Goal: Task Accomplishment & Management: Complete application form

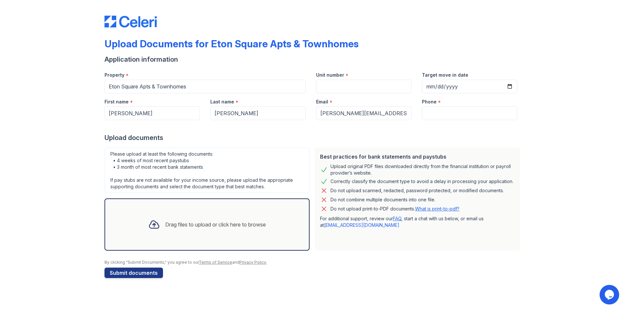
click at [153, 225] on icon at bounding box center [153, 225] width 9 height 8
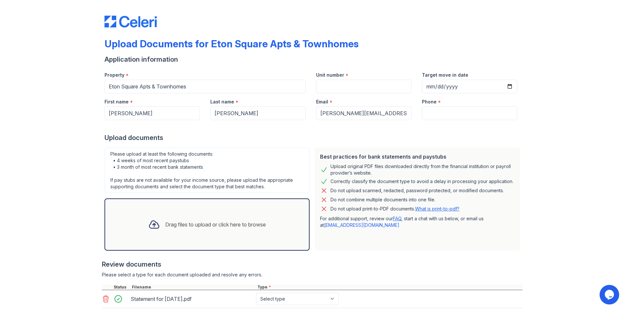
click at [152, 223] on icon at bounding box center [153, 225] width 9 height 8
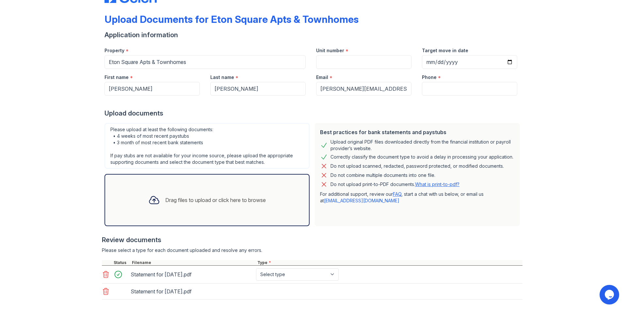
scroll to position [57, 0]
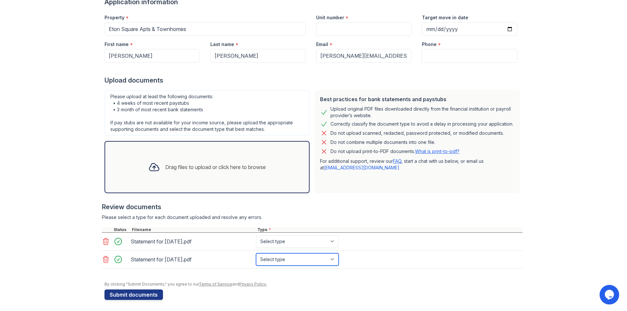
click at [266, 262] on select "Select type Paystub Bank Statement Offer Letter Tax Documents Benefit Award Let…" at bounding box center [297, 259] width 83 height 12
select select "paystub"
click at [256, 253] on select "Select type Paystub Bank Statement Offer Letter Tax Documents Benefit Award Let…" at bounding box center [297, 259] width 83 height 12
click at [269, 236] on select "Select type Paystub Bank Statement Offer Letter Tax Documents Benefit Award Let…" at bounding box center [297, 241] width 83 height 12
select select "paystub"
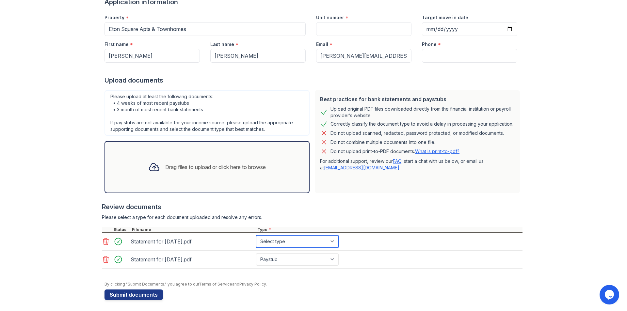
click at [256, 235] on select "Select type Paystub Bank Statement Offer Letter Tax Documents Benefit Award Let…" at bounding box center [297, 241] width 83 height 12
click at [149, 169] on icon at bounding box center [153, 168] width 9 height 8
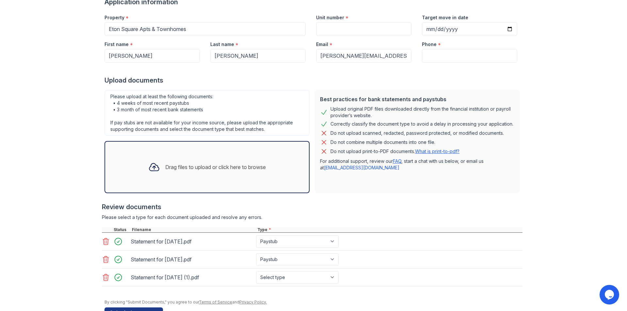
click at [103, 280] on icon at bounding box center [106, 278] width 8 height 8
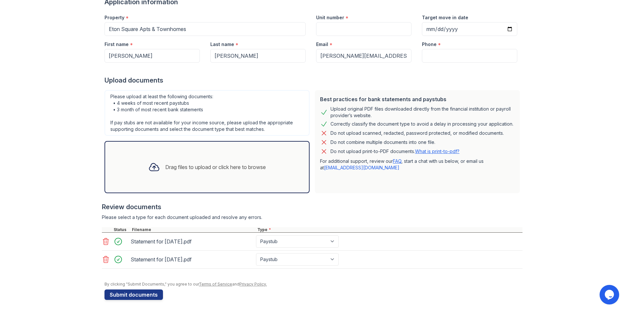
click at [165, 167] on div "Drag files to upload or click here to browse" at bounding box center [215, 167] width 101 height 8
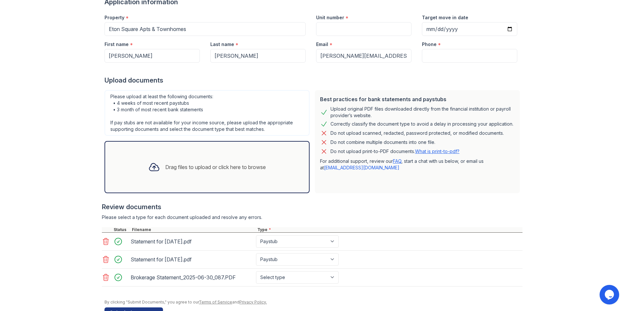
click at [172, 169] on div "Drag files to upload or click here to browse" at bounding box center [215, 167] width 101 height 8
click at [166, 171] on div "Drag files to upload or click here to browse" at bounding box center [207, 167] width 128 height 22
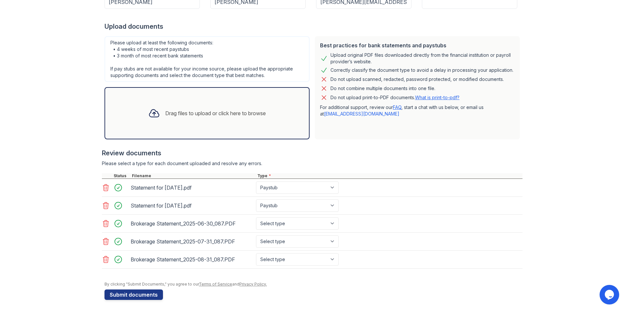
scroll to position [113, 0]
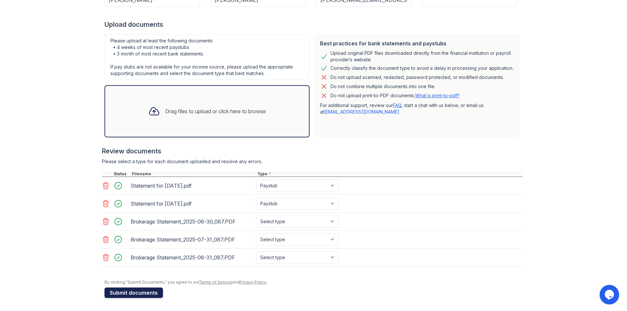
click at [148, 292] on button "Submit documents" at bounding box center [133, 293] width 58 height 10
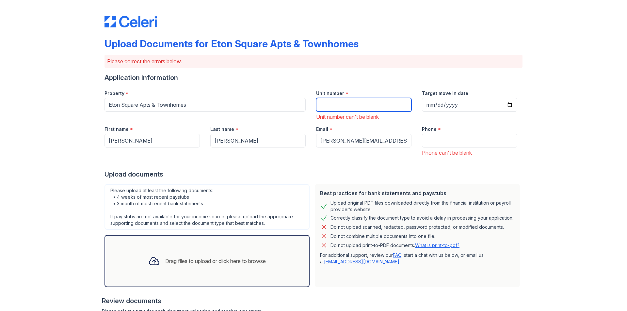
click at [342, 104] on input "Unit number" at bounding box center [363, 105] width 95 height 14
type input "1988"
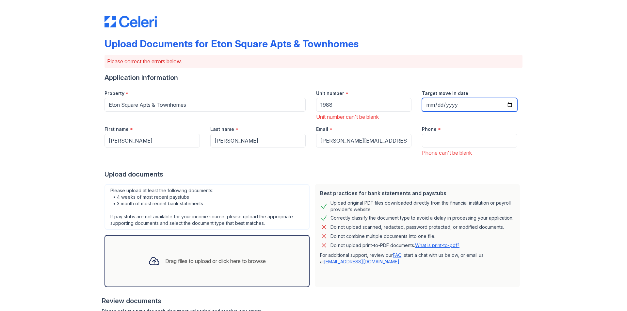
click at [510, 105] on input "Target move in date" at bounding box center [469, 105] width 95 height 14
type input "[DATE]"
click at [430, 138] on input "Phone" at bounding box center [469, 141] width 95 height 14
type input "2482255845"
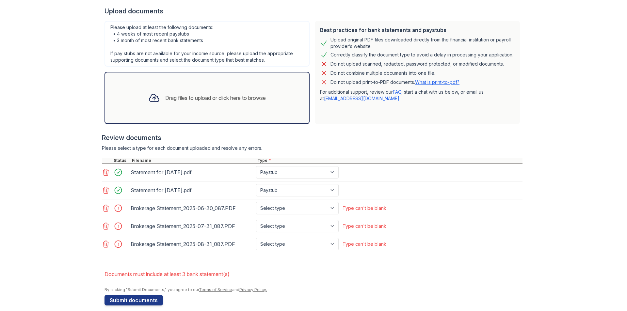
scroll to position [171, 0]
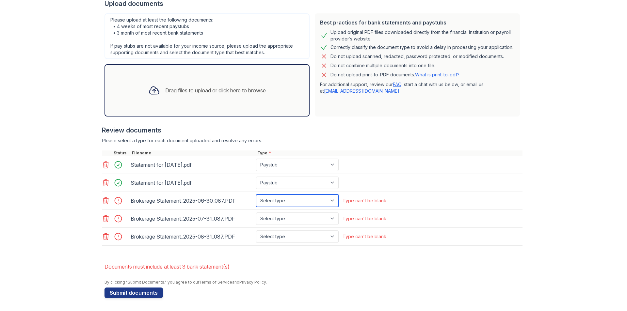
click at [335, 201] on select "Select type Paystub Bank Statement Offer Letter Tax Documents Benefit Award Let…" at bounding box center [297, 201] width 83 height 12
select select "bank_statement"
click at [256, 195] on select "Select type Paystub Bank Statement Offer Letter Tax Documents Benefit Award Let…" at bounding box center [297, 201] width 83 height 12
click at [312, 216] on select "Select type Paystub Bank Statement Offer Letter Tax Documents Benefit Award Let…" at bounding box center [297, 219] width 83 height 12
select select "bank_statement"
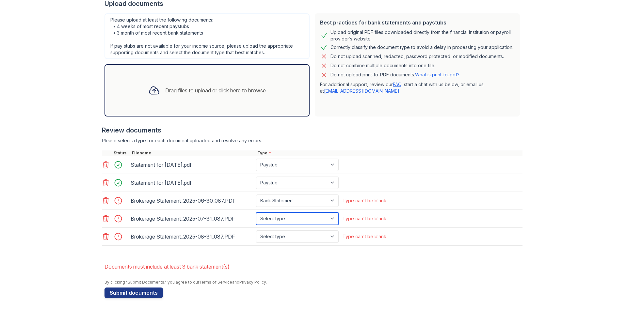
click at [256, 213] on select "Select type Paystub Bank Statement Offer Letter Tax Documents Benefit Award Let…" at bounding box center [297, 219] width 83 height 12
click at [300, 238] on select "Select type Paystub Bank Statement Offer Letter Tax Documents Benefit Award Let…" at bounding box center [297, 236] width 83 height 12
select select "bank_statement"
click at [256, 230] on select "Select type Paystub Bank Statement Offer Letter Tax Documents Benefit Award Let…" at bounding box center [297, 236] width 83 height 12
click at [137, 293] on button "Submit documents" at bounding box center [133, 293] width 58 height 10
